Goal: Communication & Community: Share content

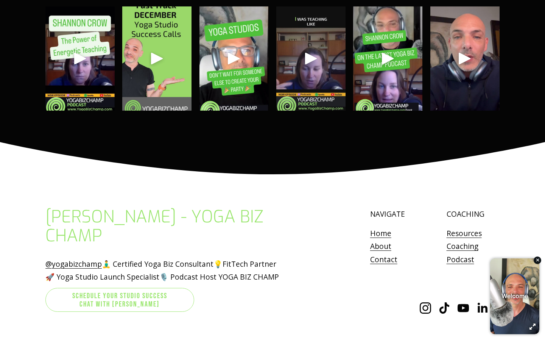
scroll to position [3083, 0]
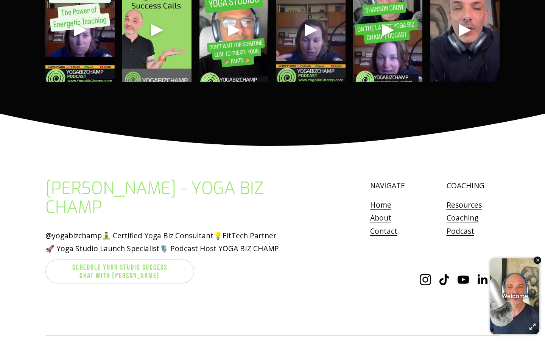
click at [465, 224] on link "Podcast" at bounding box center [461, 230] width 28 height 13
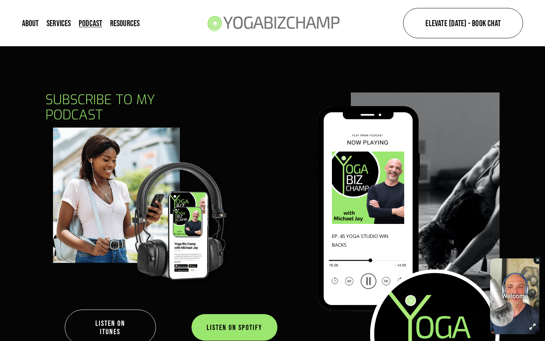
click at [364, 171] on div at bounding box center [368, 187] width 72 height 72
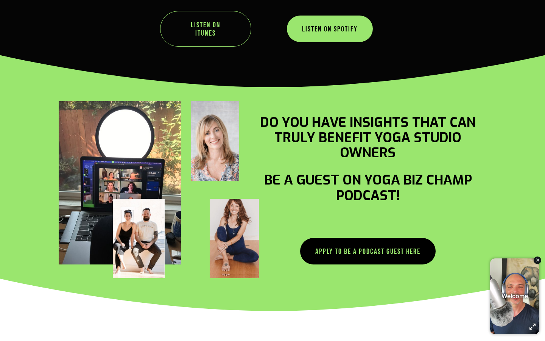
scroll to position [813, 0]
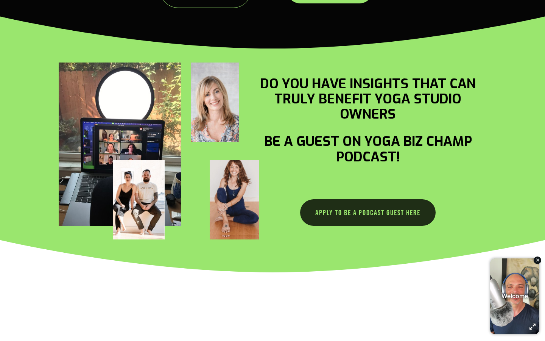
click at [362, 209] on link "Apply to be a podcast guest here" at bounding box center [367, 212] width 135 height 26
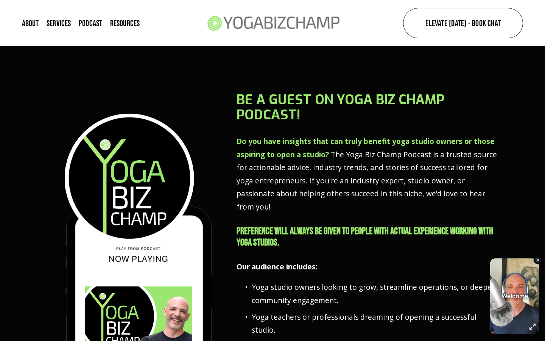
click at [289, 230] on h4 "PREFERENCE WILL ALWAYS BE GIVEN TO PEOPLE WITH ACTUAL EXPERIENCE WORKING WITH Y…" at bounding box center [368, 236] width 263 height 23
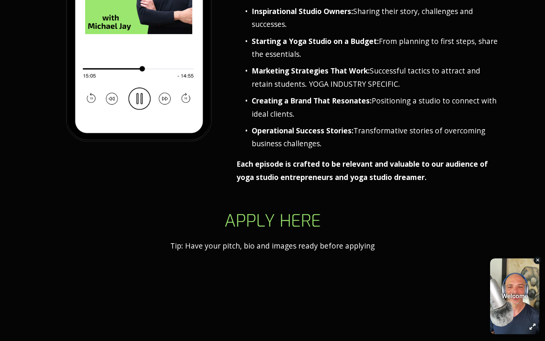
scroll to position [503, 0]
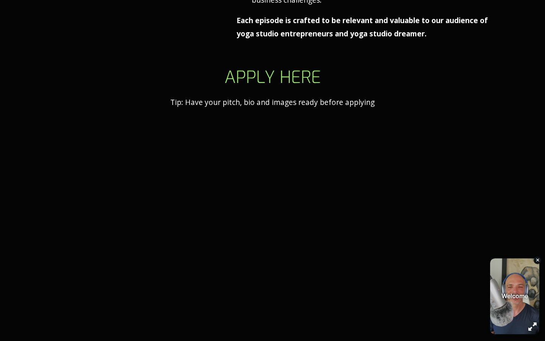
click at [529, 322] on div "button" at bounding box center [514, 292] width 49 height 76
